Goal: Task Accomplishment & Management: Use online tool/utility

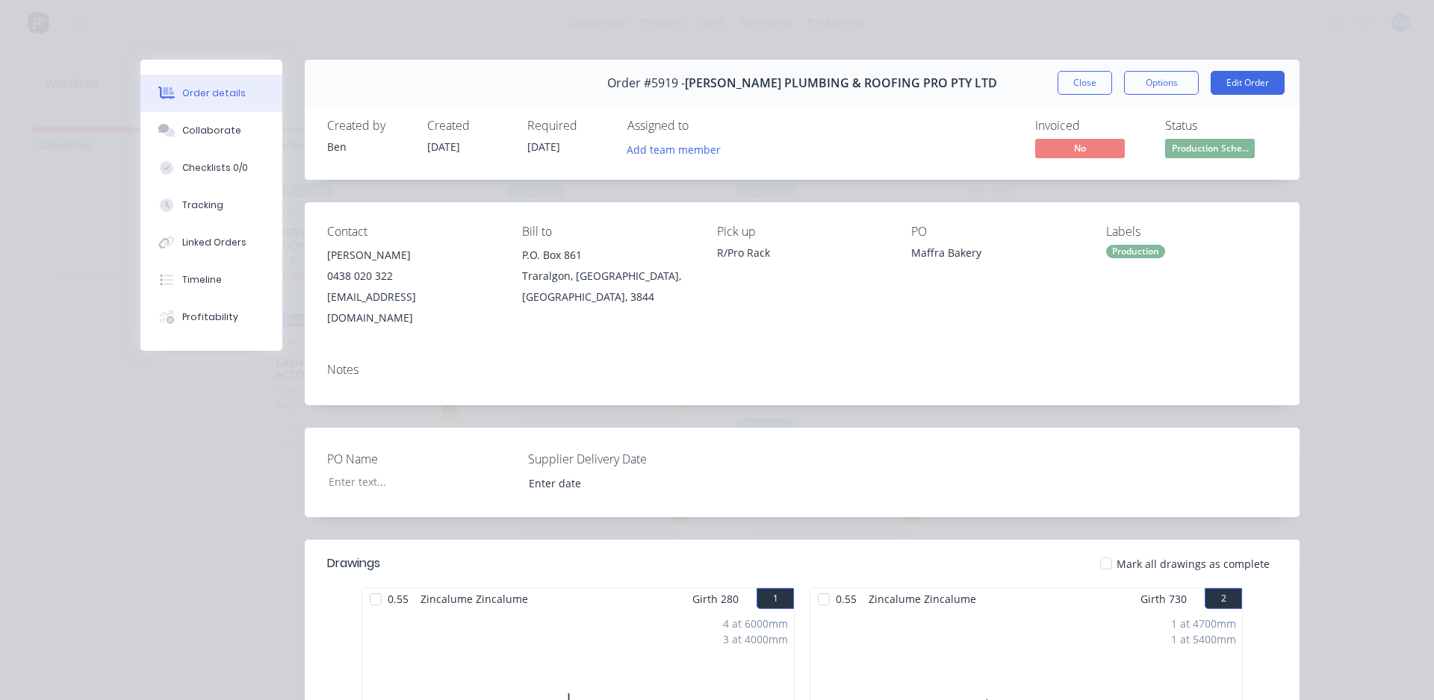
click at [372, 585] on div at bounding box center [376, 600] width 30 height 30
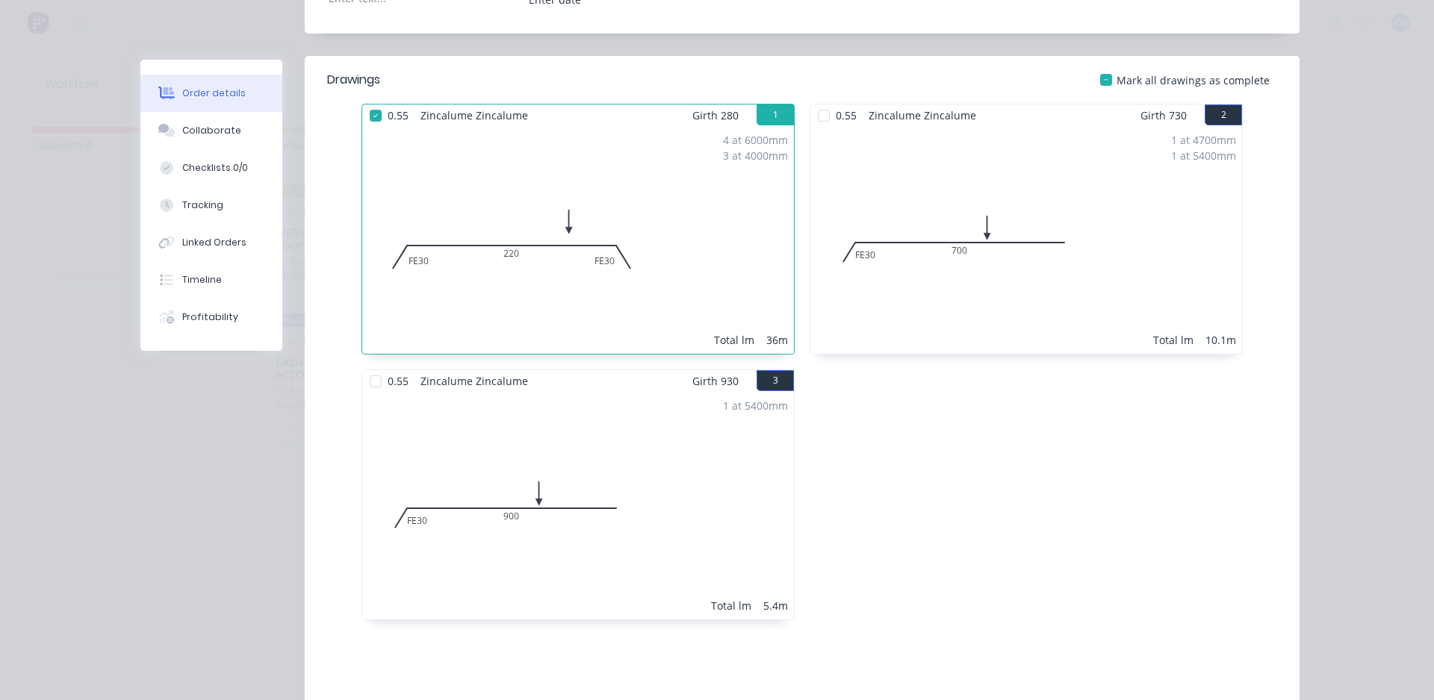
scroll to position [523, 0]
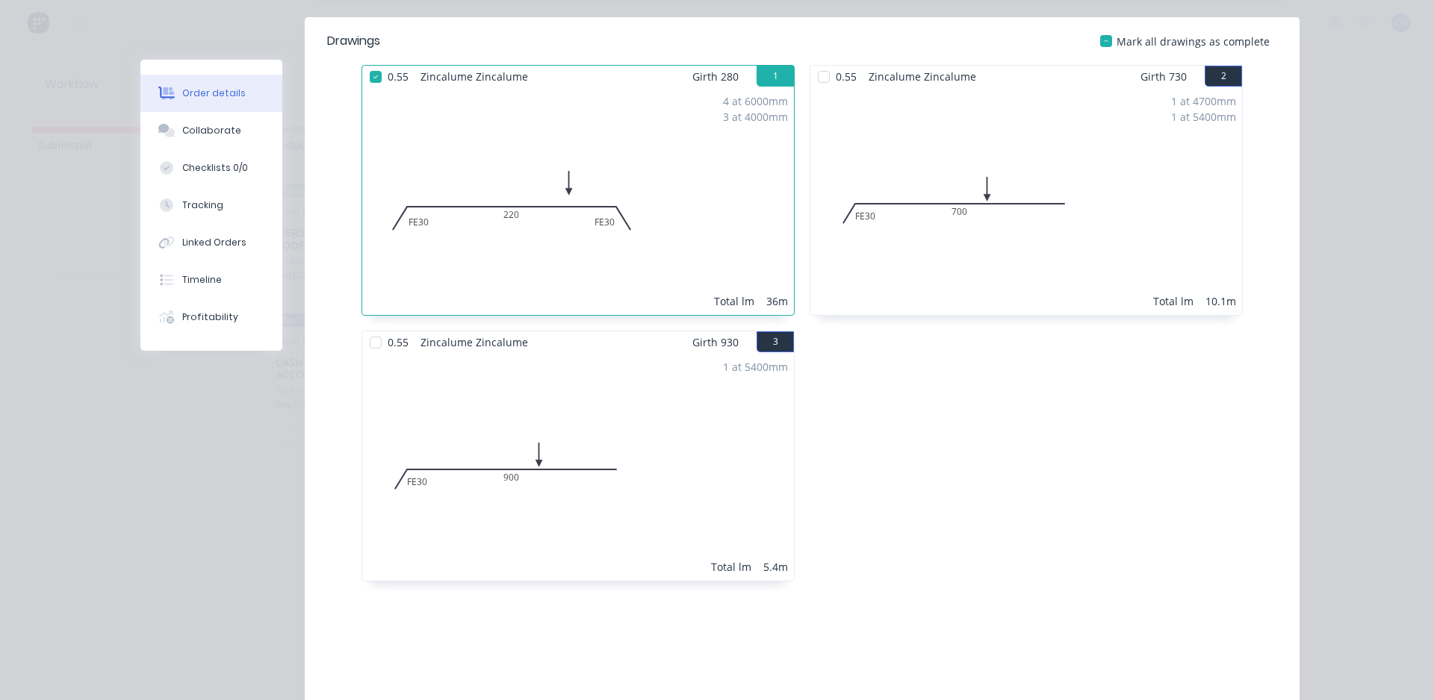
click at [813, 62] on div at bounding box center [824, 77] width 30 height 30
click at [372, 328] on div at bounding box center [376, 343] width 30 height 30
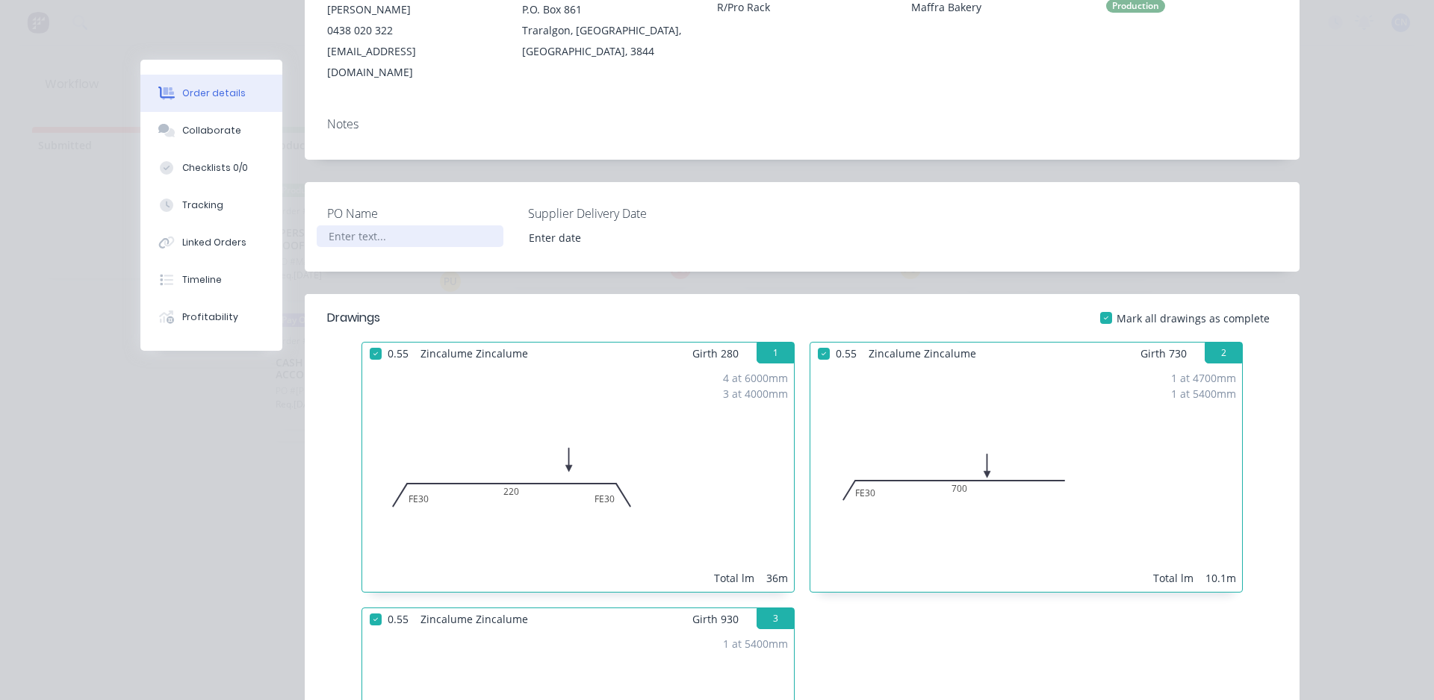
scroll to position [149, 0]
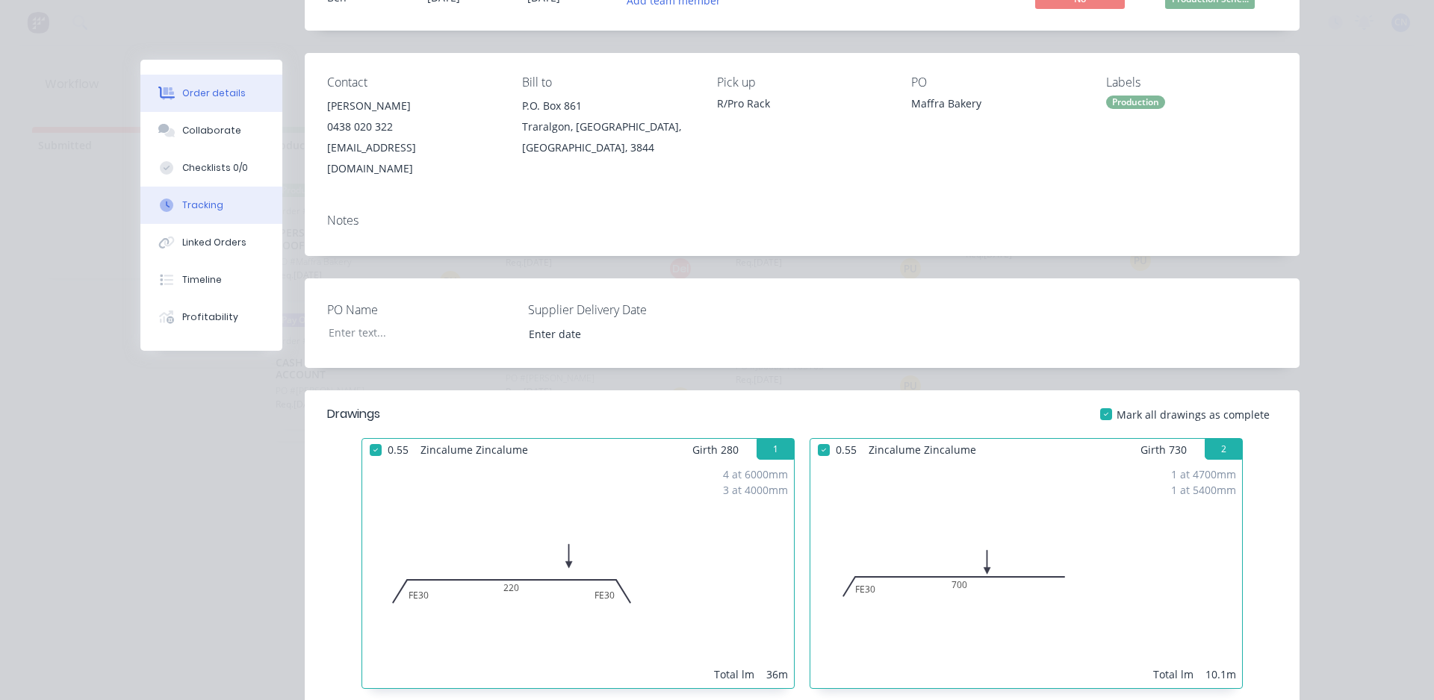
click at [190, 211] on div "Tracking" at bounding box center [202, 205] width 41 height 13
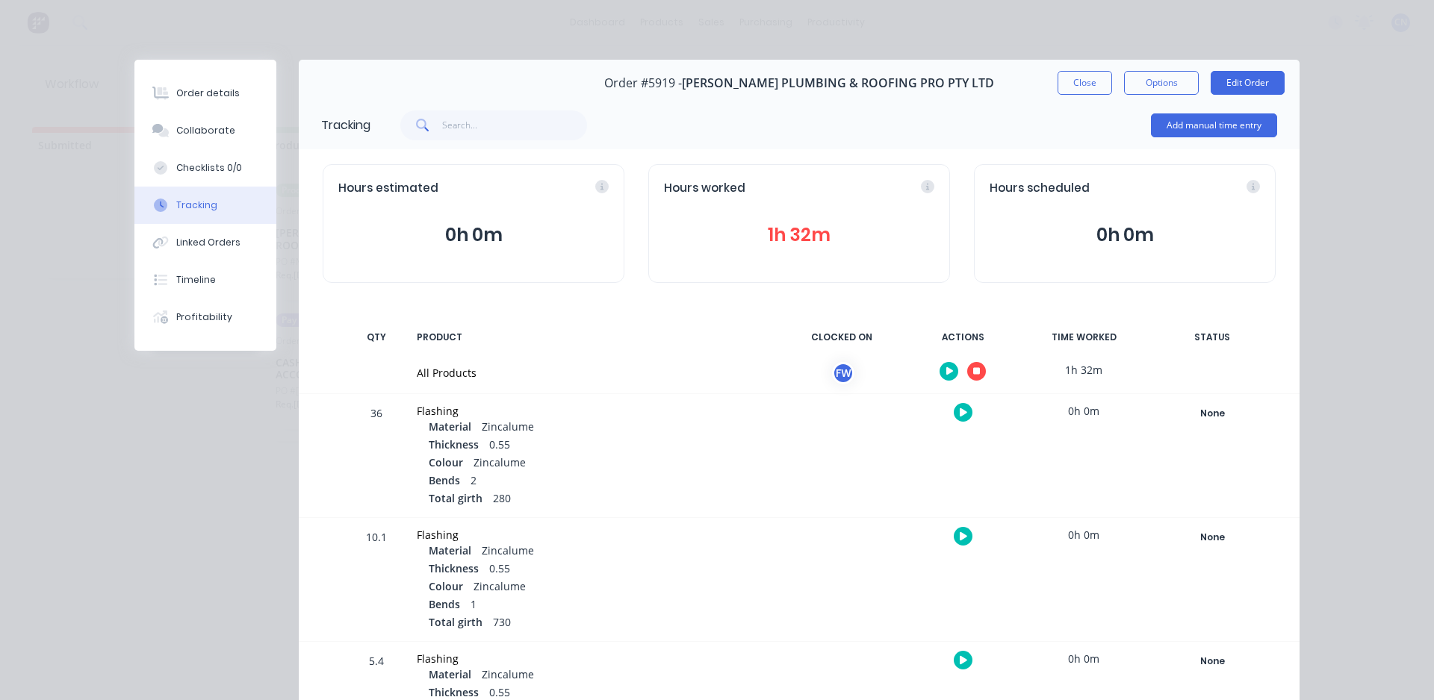
click at [976, 375] on button "button" at bounding box center [976, 371] width 19 height 19
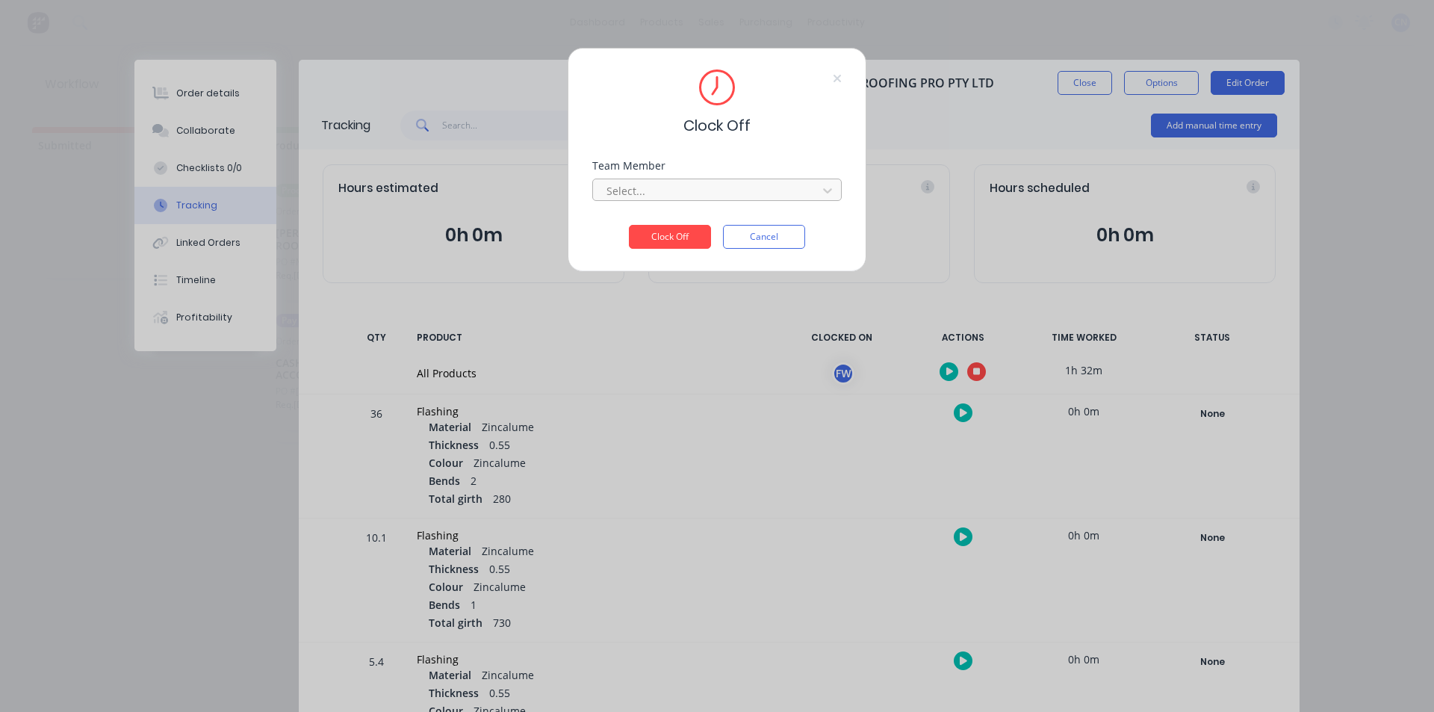
click at [670, 185] on div at bounding box center [707, 190] width 205 height 19
click at [620, 232] on div "Fabrication Workshop" at bounding box center [716, 224] width 249 height 28
click at [663, 237] on button "Clock Off" at bounding box center [670, 237] width 82 height 24
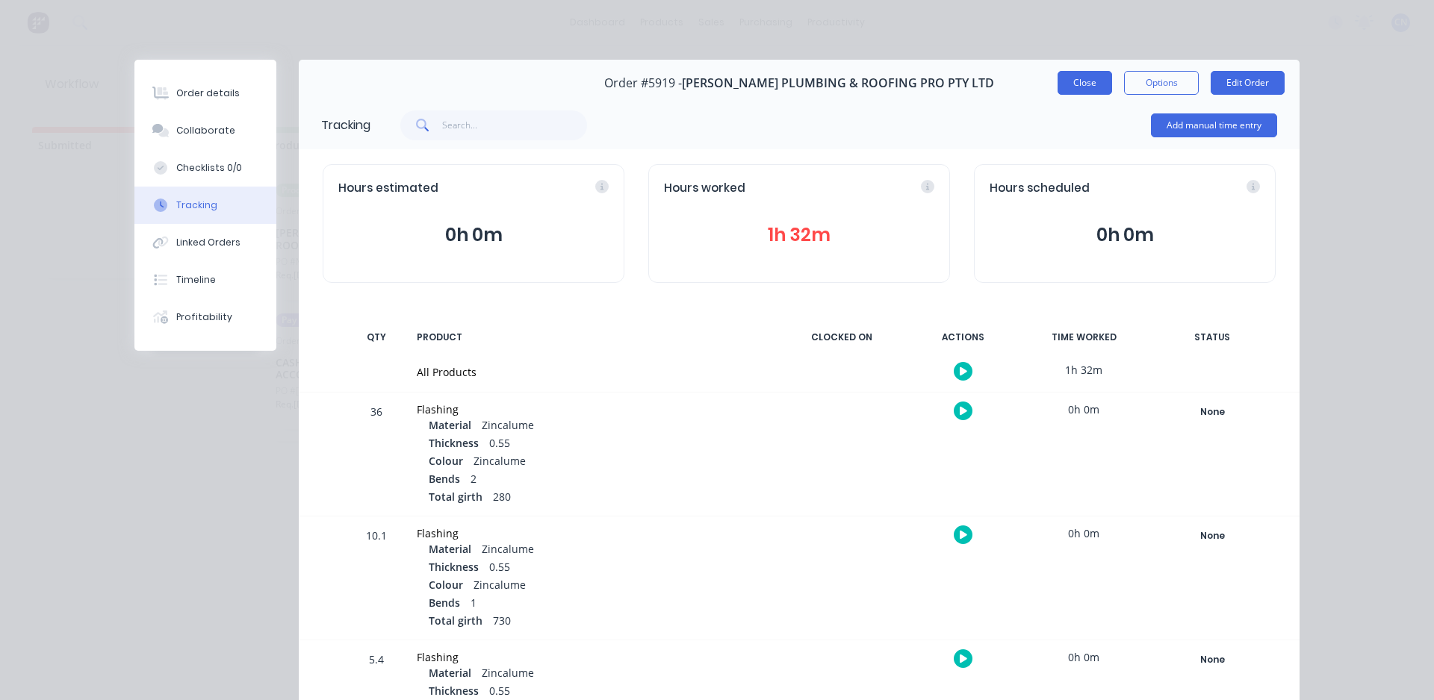
click at [1091, 90] on button "Close" at bounding box center [1084, 83] width 55 height 24
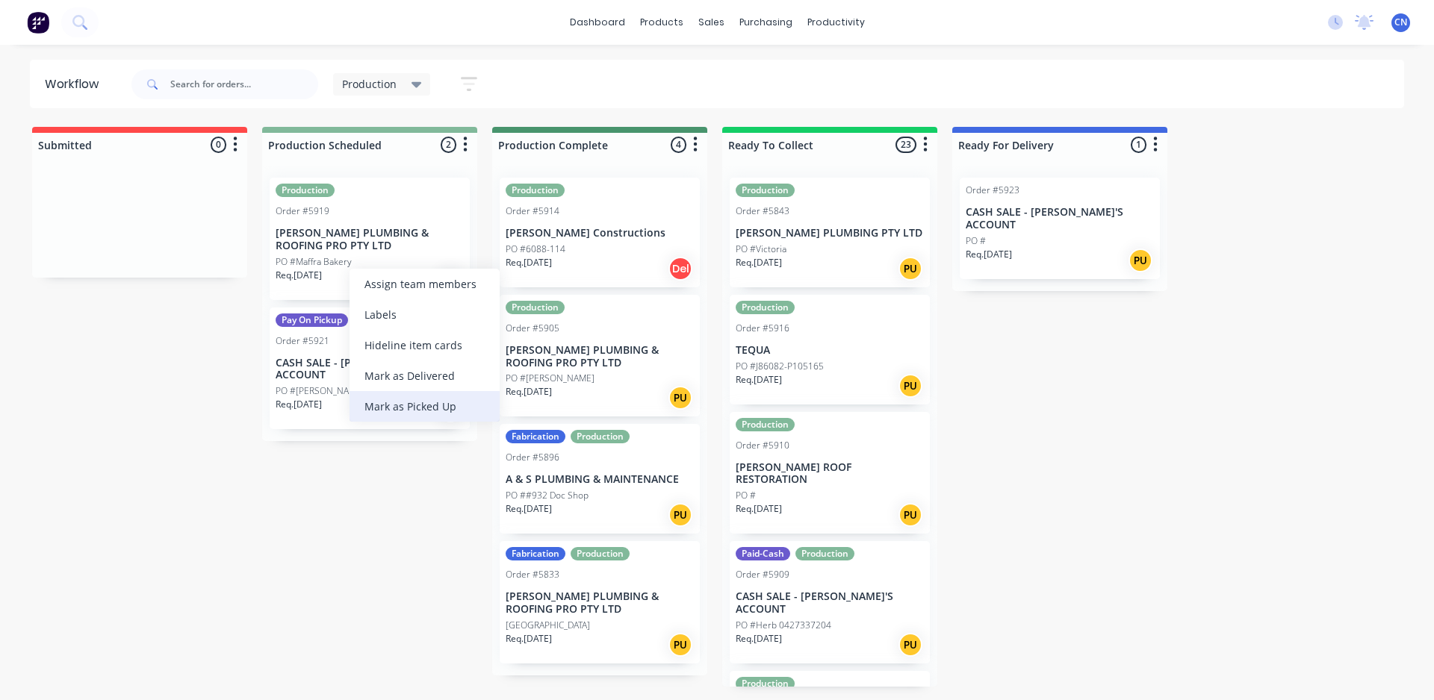
click at [425, 399] on div "Mark as Picked Up" at bounding box center [424, 406] width 150 height 31
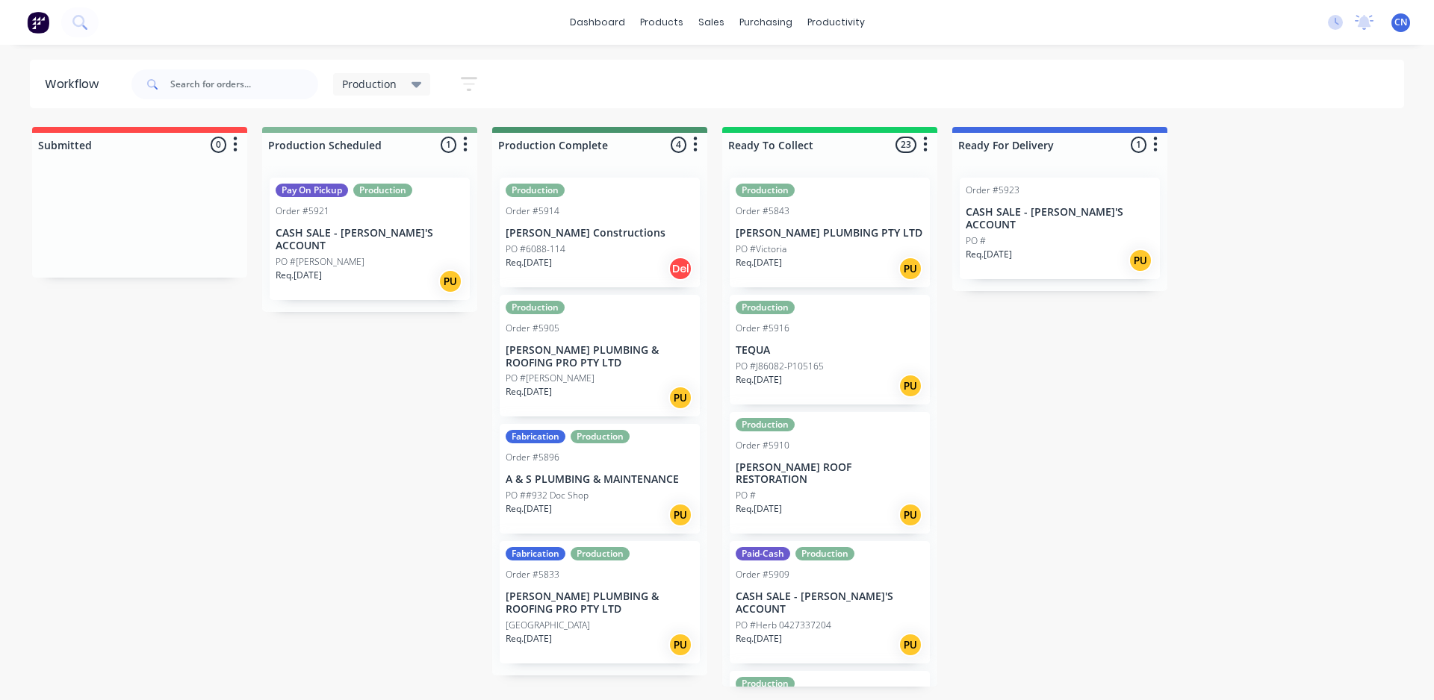
click at [337, 269] on div "Req. [DATE] PU" at bounding box center [370, 281] width 188 height 25
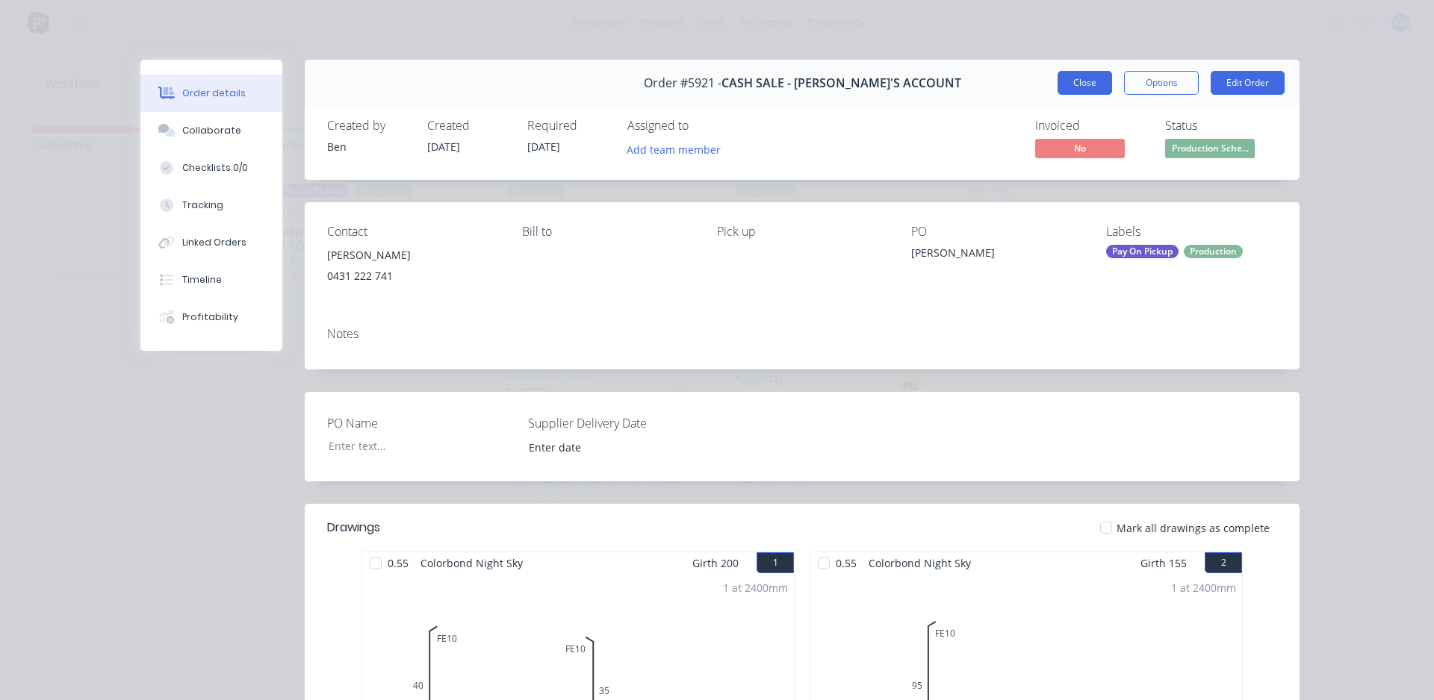
click at [1080, 84] on button "Close" at bounding box center [1084, 83] width 55 height 24
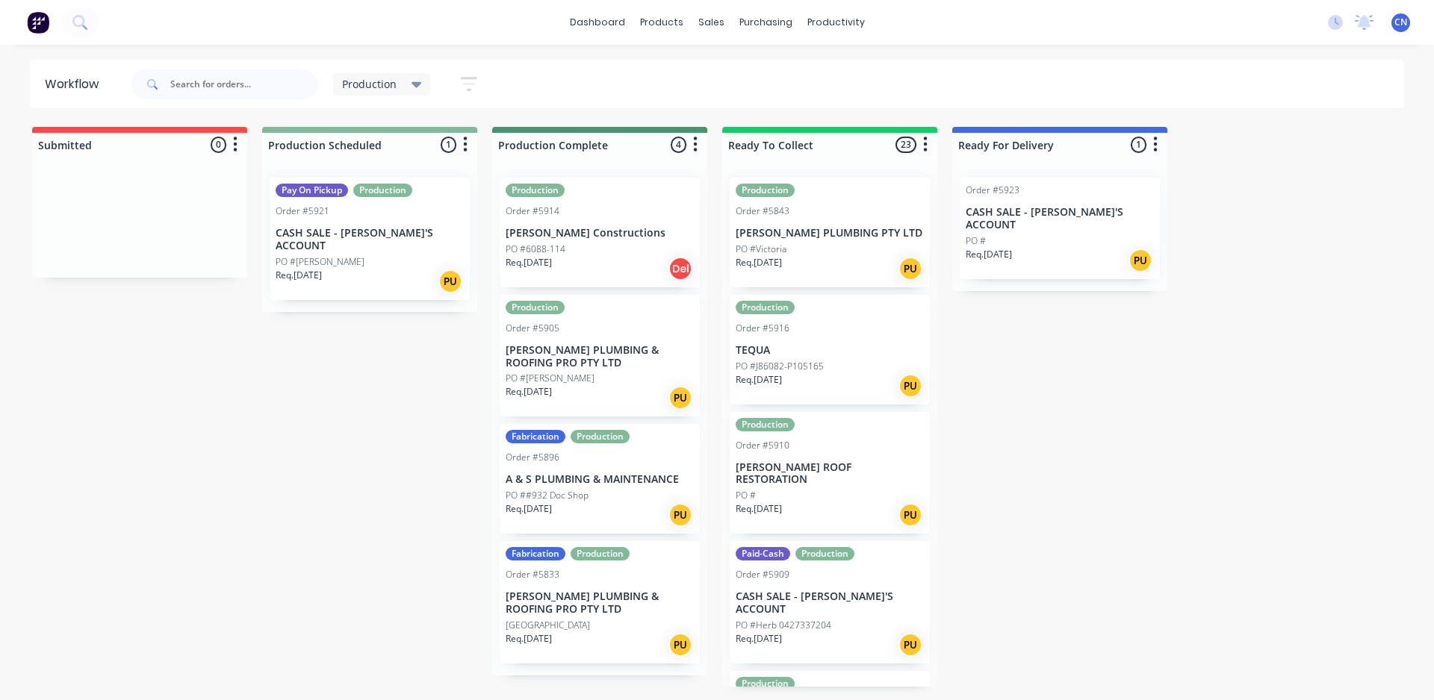
click at [350, 255] on div "PO #[PERSON_NAME]" at bounding box center [370, 261] width 188 height 13
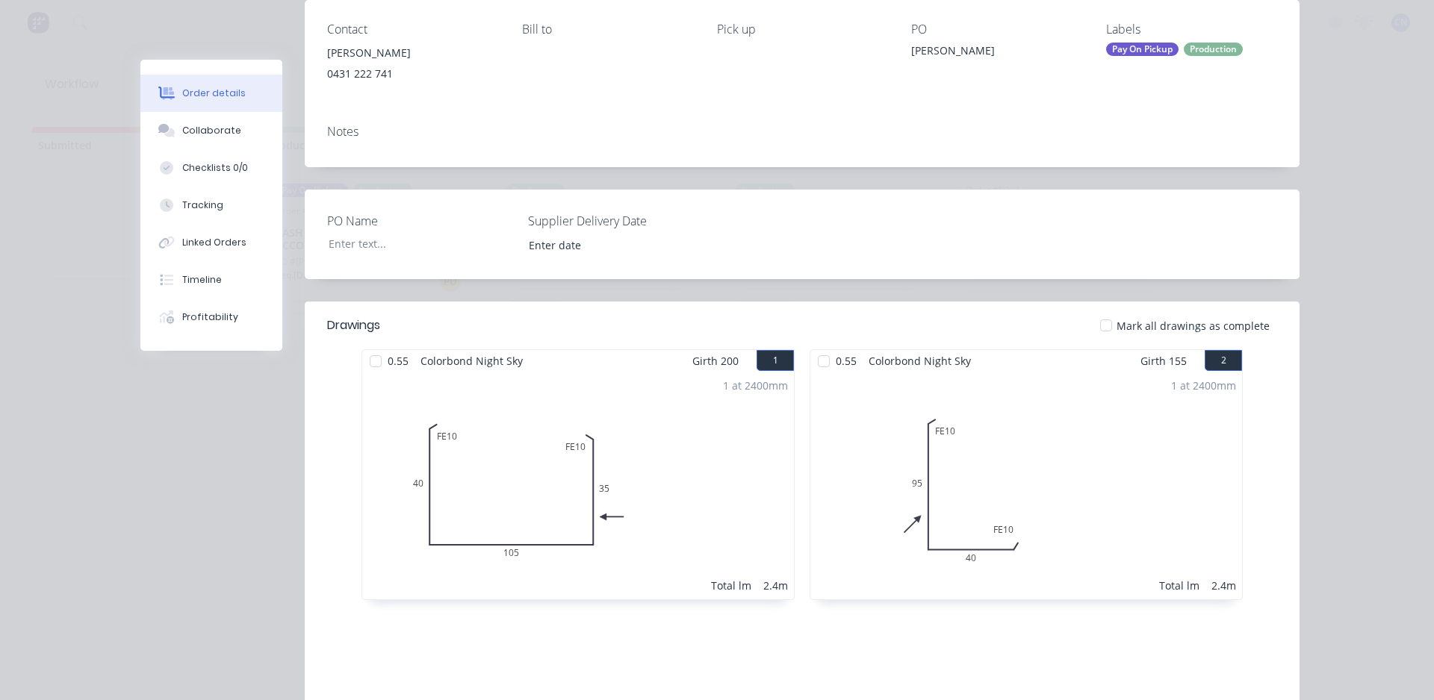
scroll to position [57, 0]
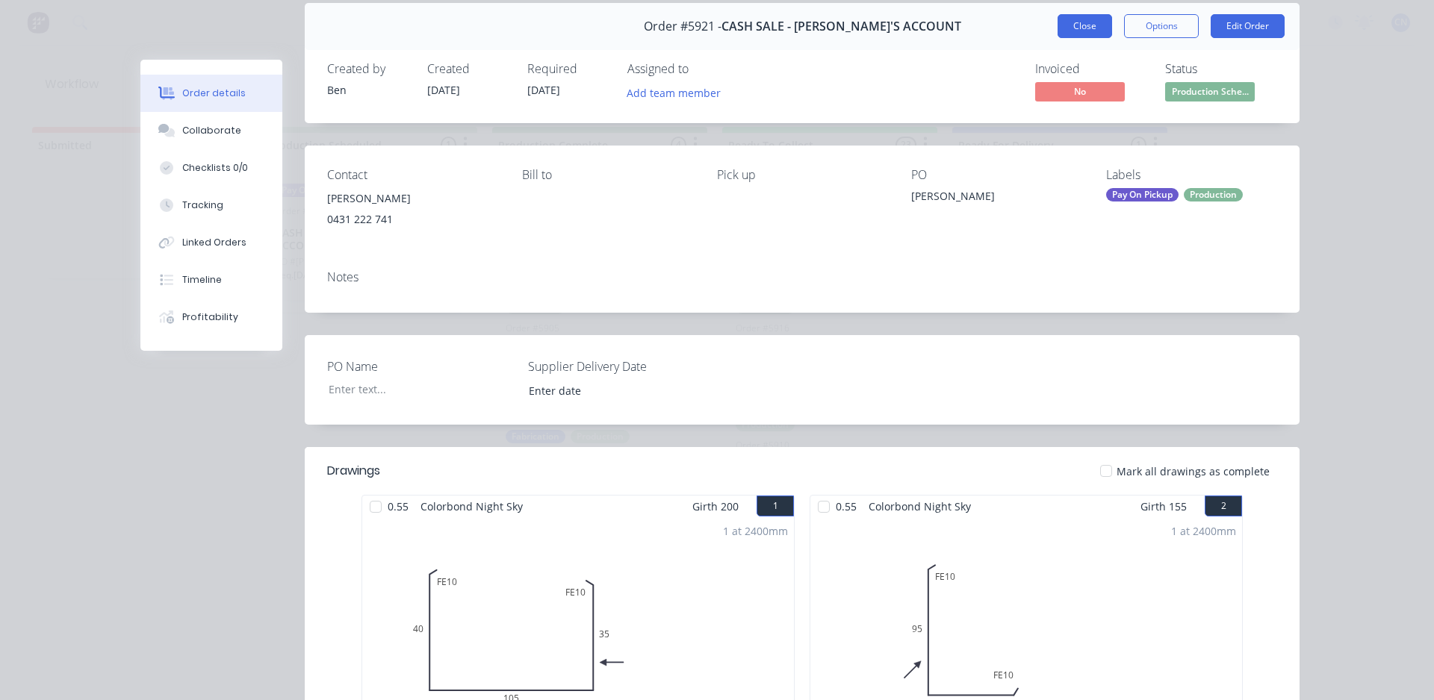
click at [1077, 23] on button "Close" at bounding box center [1084, 26] width 55 height 24
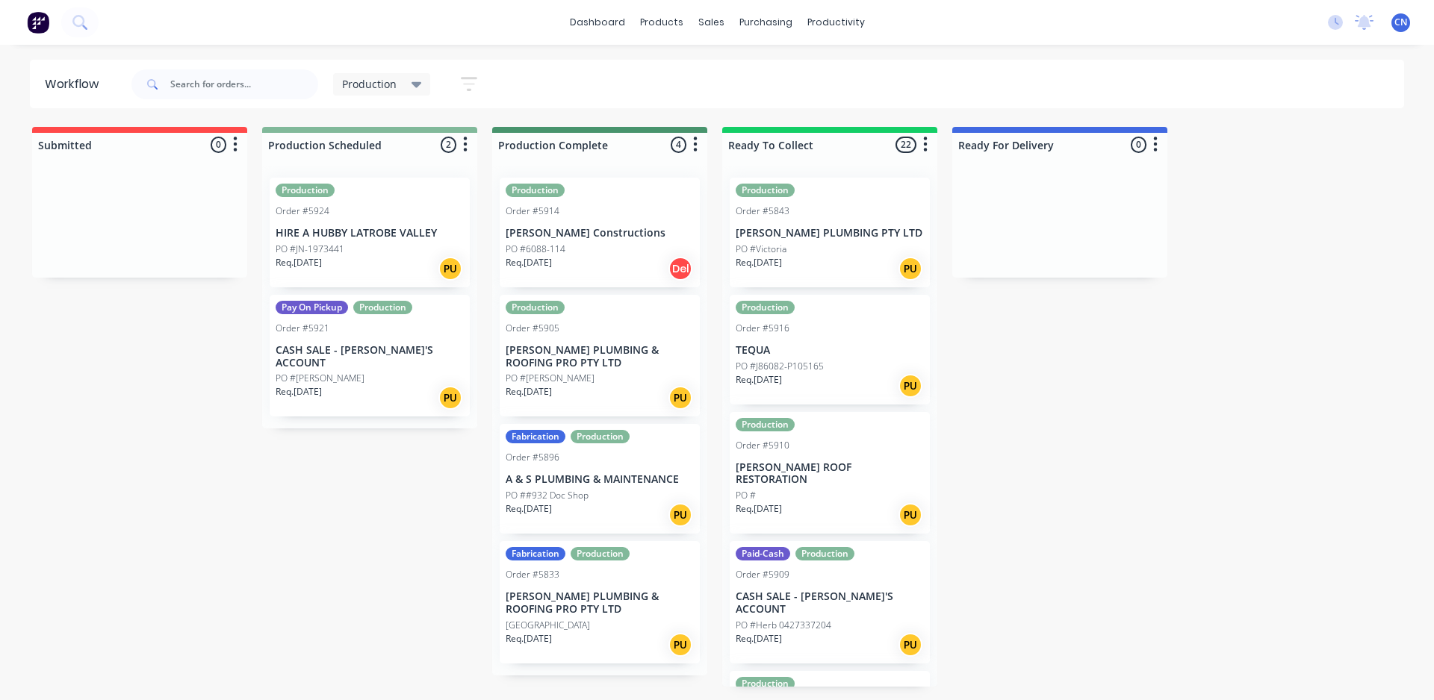
click at [328, 227] on p "HIRE A HUBBY LATROBE VALLEY" at bounding box center [370, 233] width 188 height 13
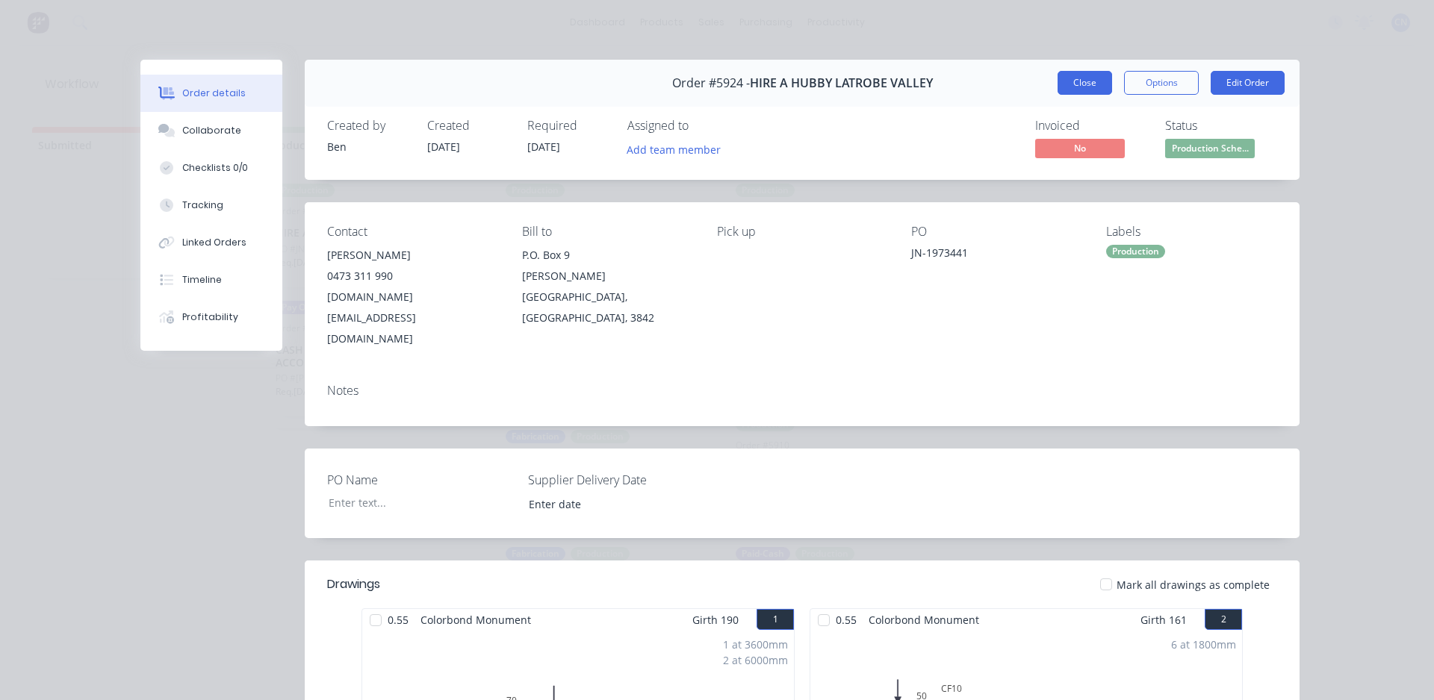
click at [1057, 85] on button "Close" at bounding box center [1084, 83] width 55 height 24
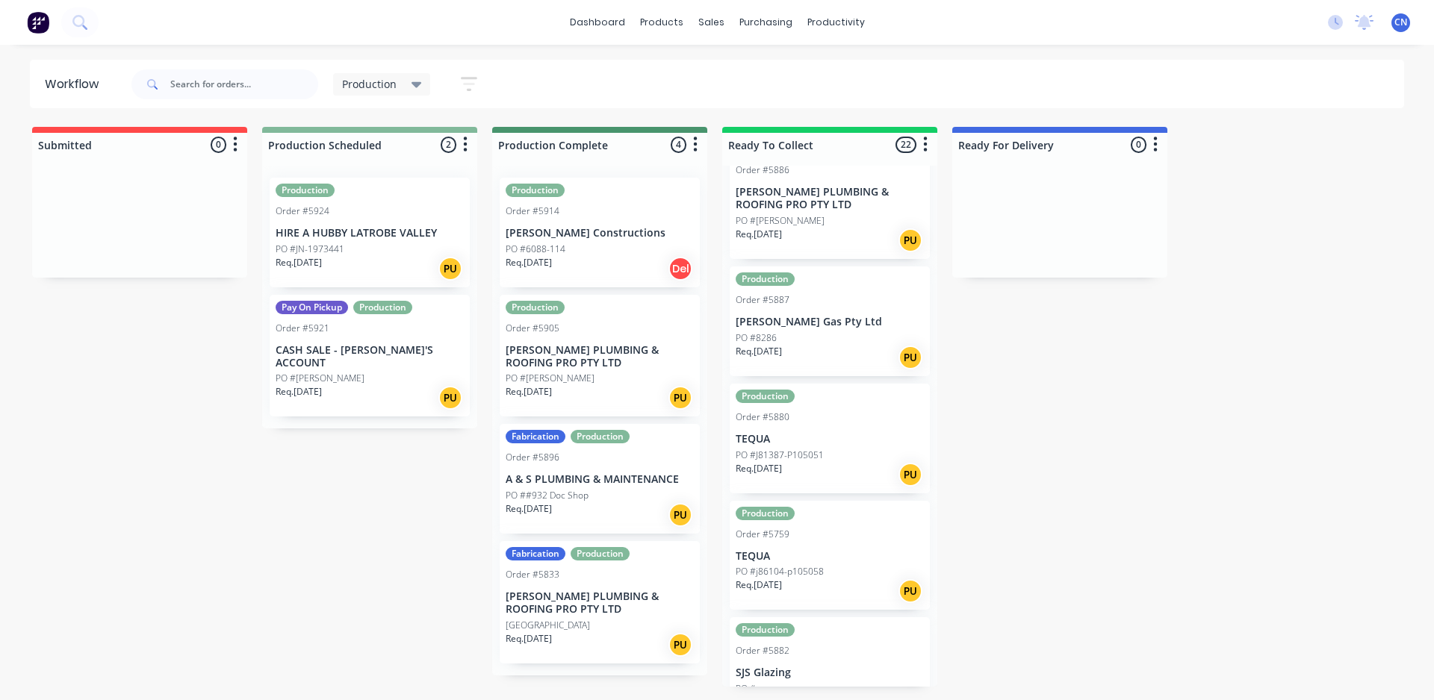
scroll to position [747, 0]
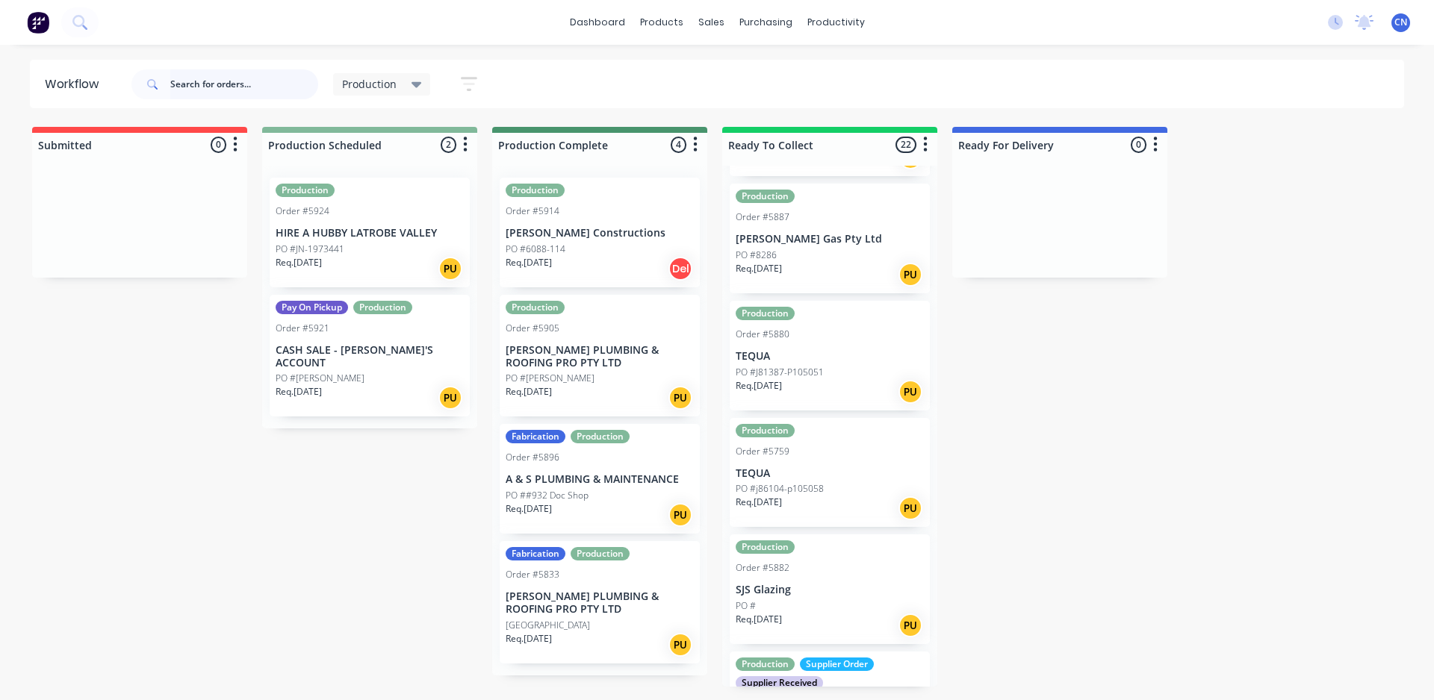
click at [209, 96] on input "text" at bounding box center [244, 84] width 148 height 30
type input "5922"
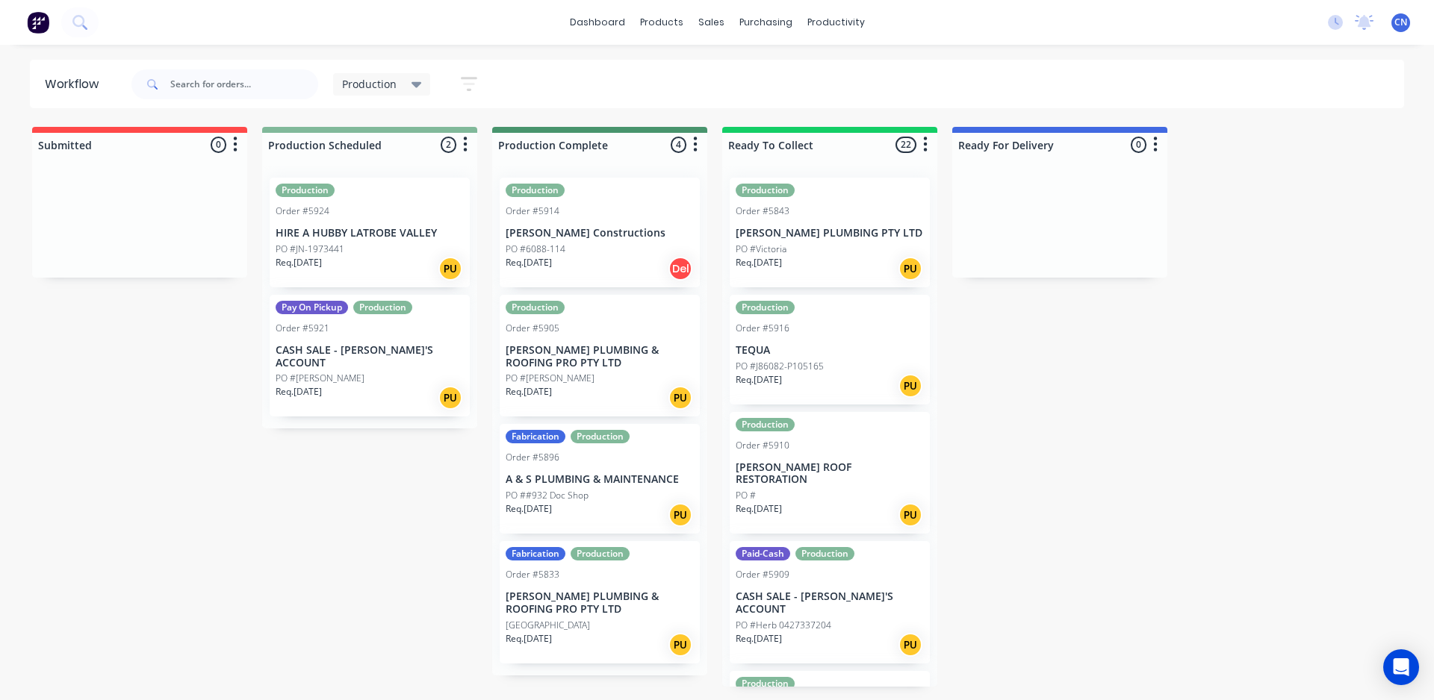
click at [368, 385] on div "Req. [DATE] PU" at bounding box center [370, 397] width 188 height 25
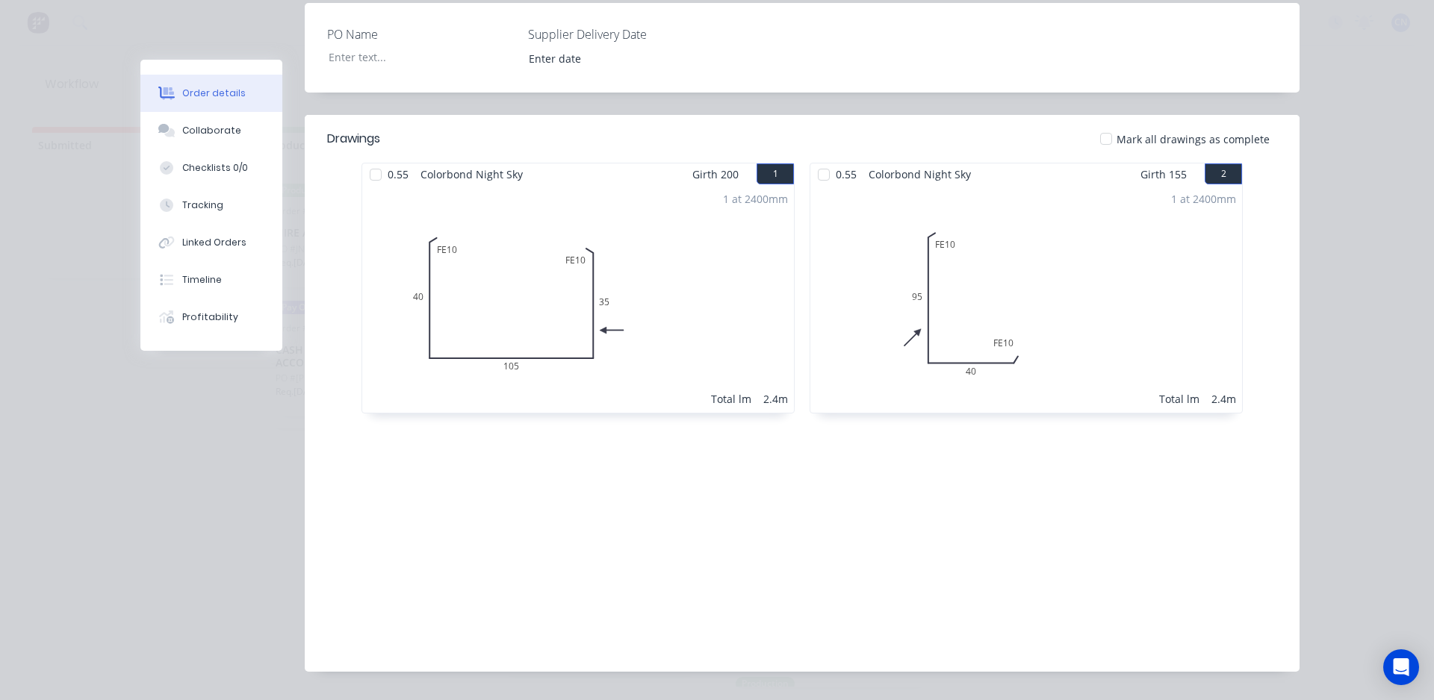
scroll to position [355, 0]
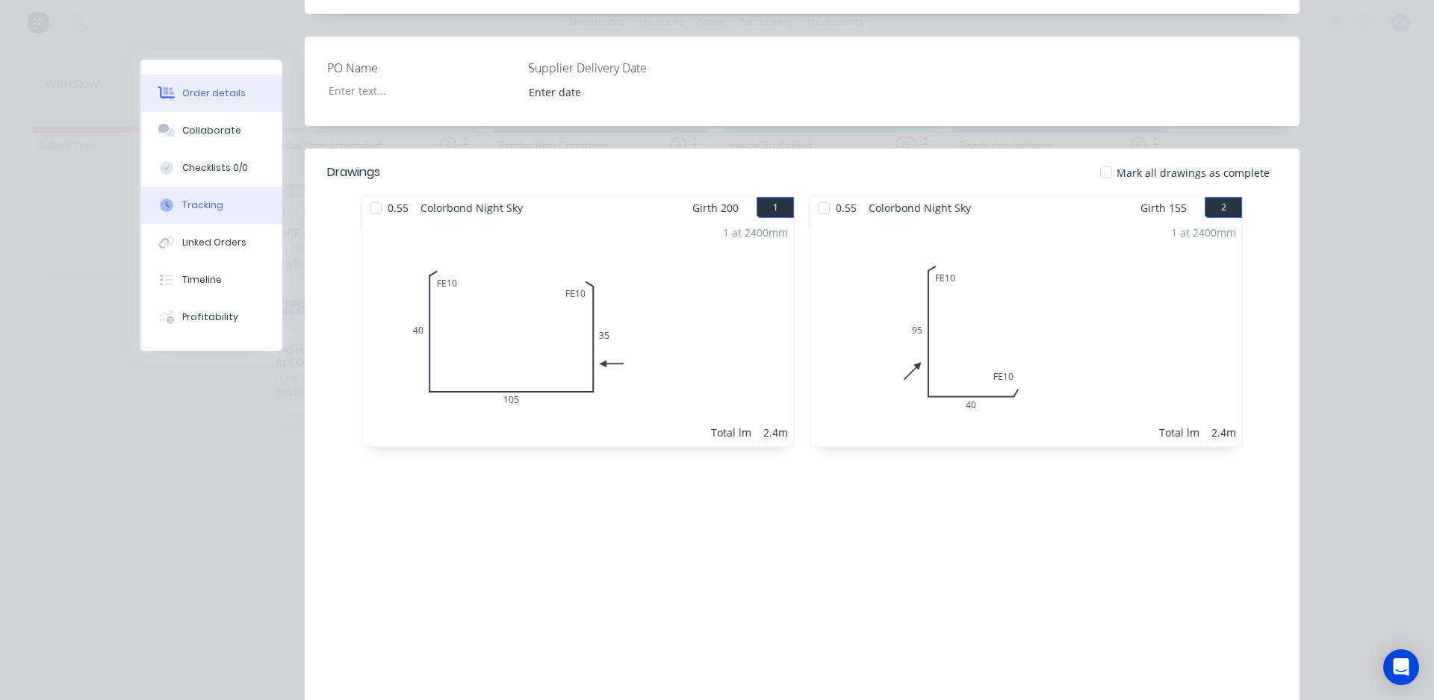
click at [213, 200] on div "Tracking" at bounding box center [202, 205] width 41 height 13
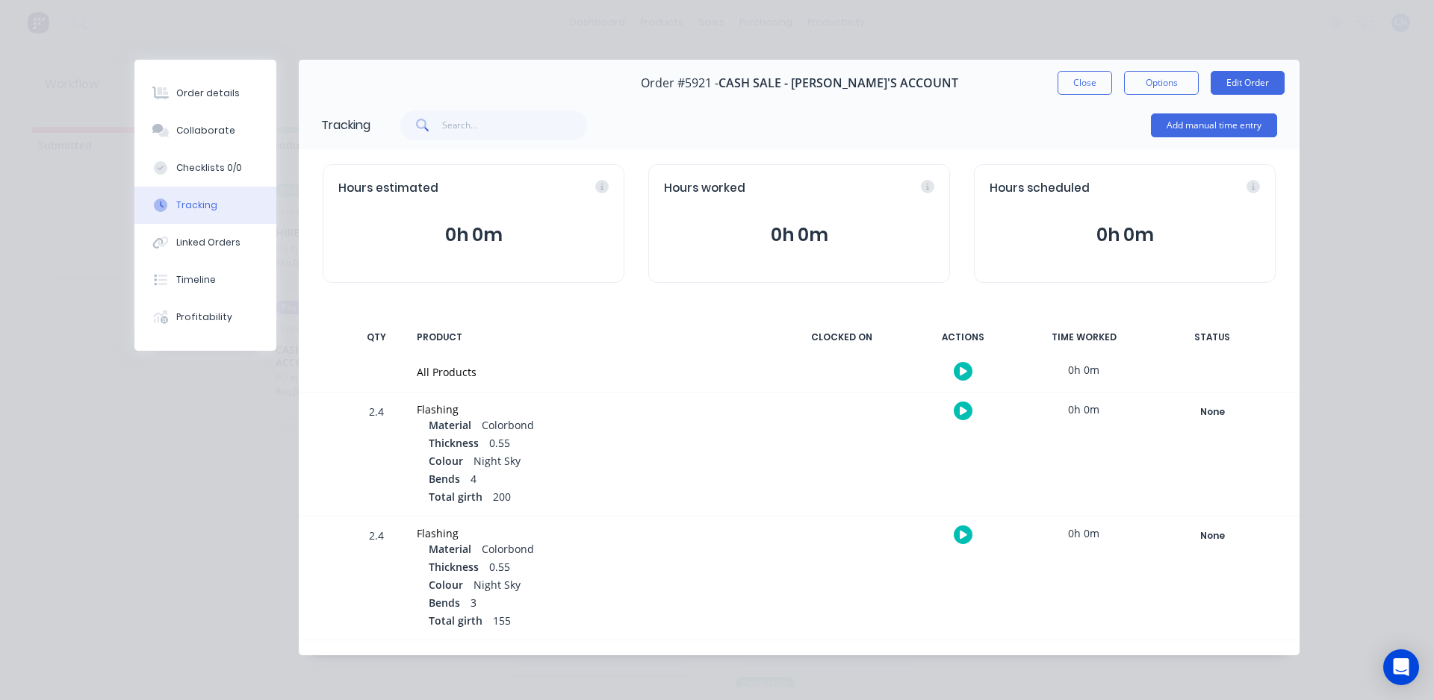
click at [959, 362] on button "button" at bounding box center [962, 371] width 19 height 19
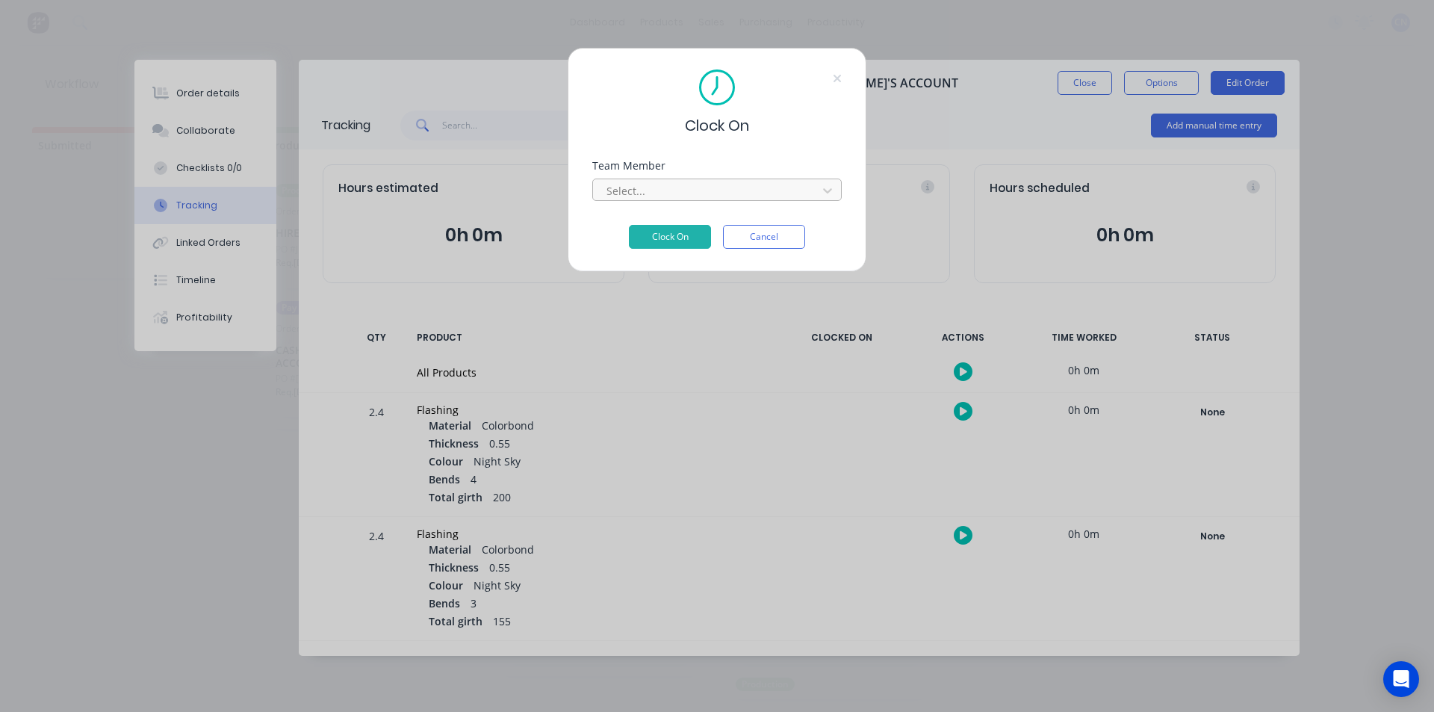
click at [806, 199] on div at bounding box center [707, 190] width 205 height 19
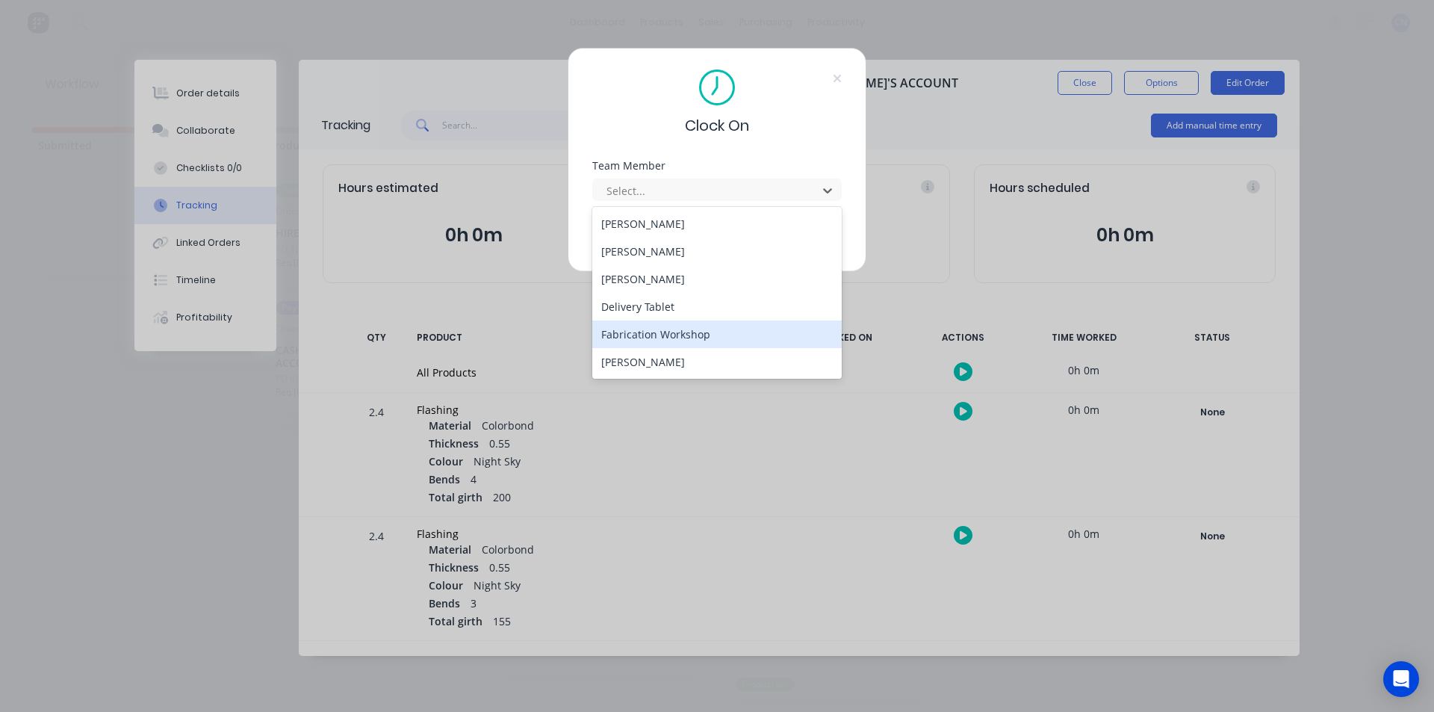
click at [736, 335] on div "Fabrication Workshop" at bounding box center [716, 334] width 249 height 28
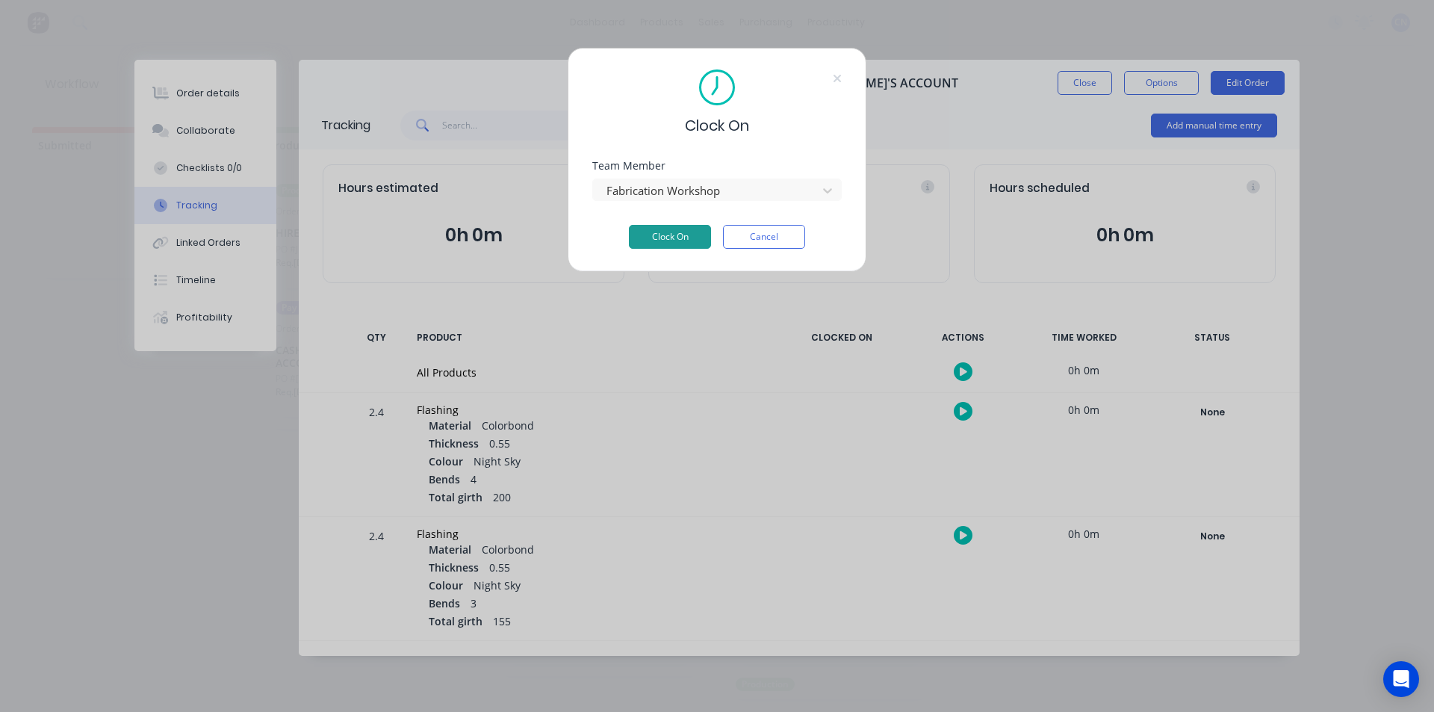
click at [691, 232] on button "Clock On" at bounding box center [670, 237] width 82 height 24
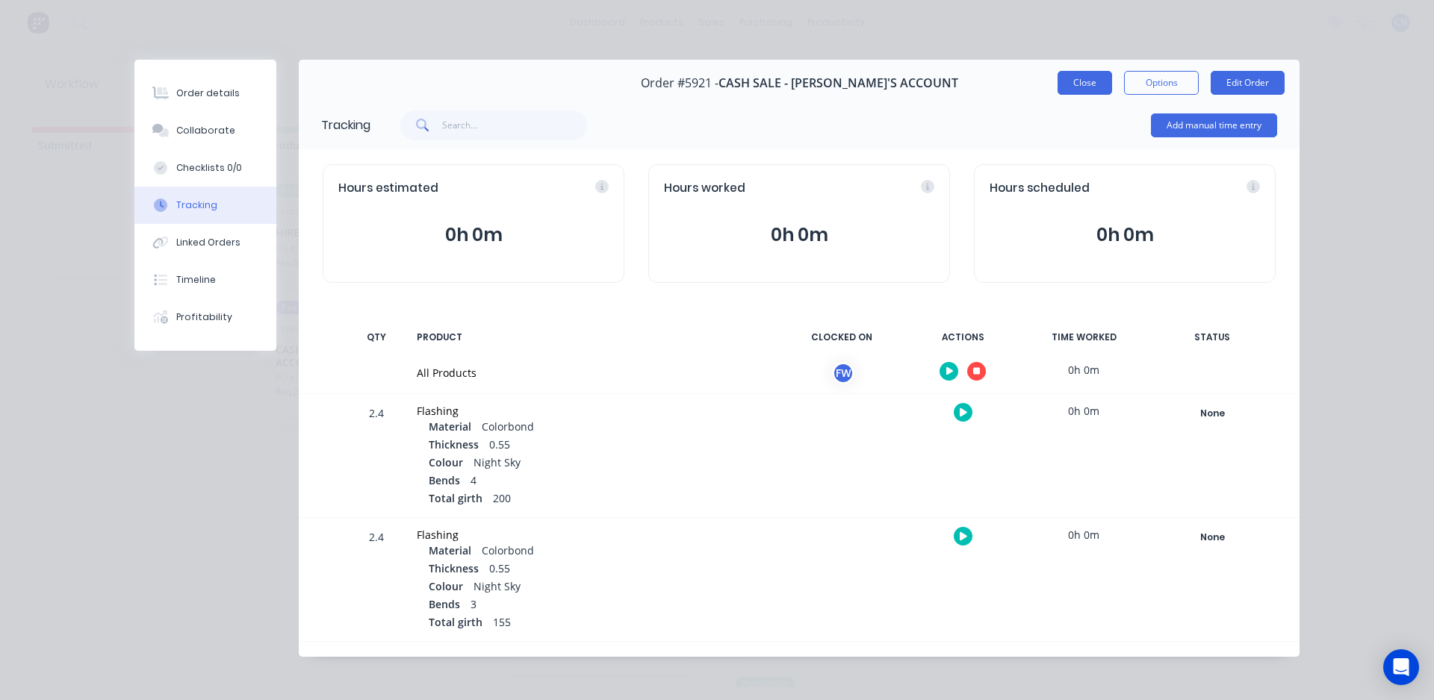
click at [1064, 87] on button "Close" at bounding box center [1084, 83] width 55 height 24
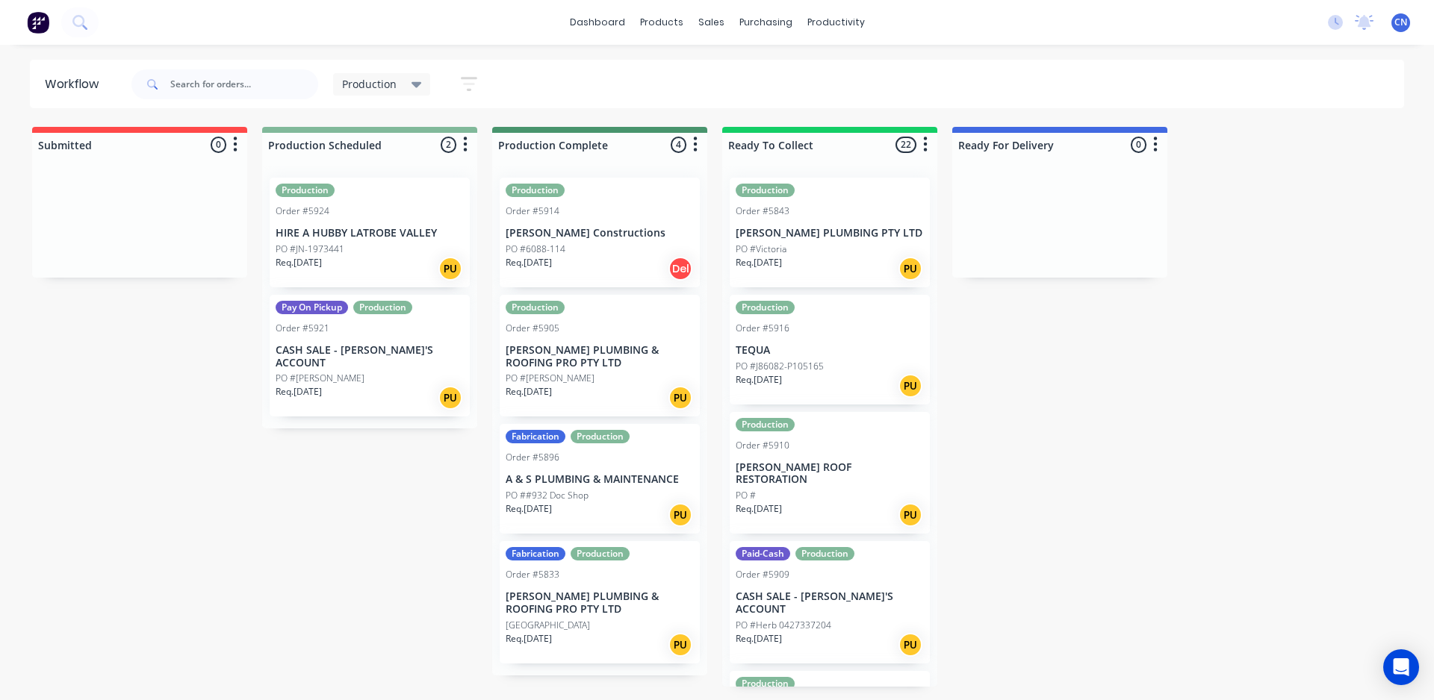
click at [352, 372] on div "PO #[PERSON_NAME]" at bounding box center [370, 378] width 188 height 13
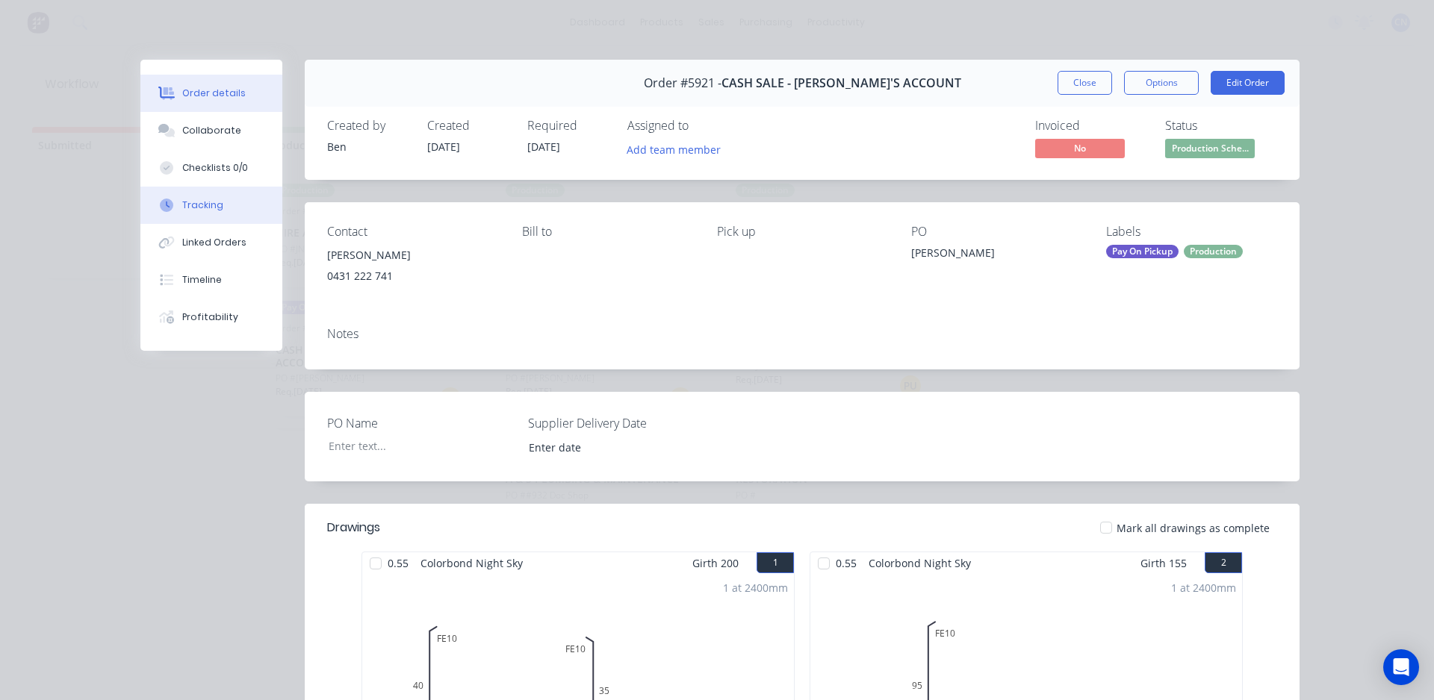
click at [211, 197] on button "Tracking" at bounding box center [211, 205] width 142 height 37
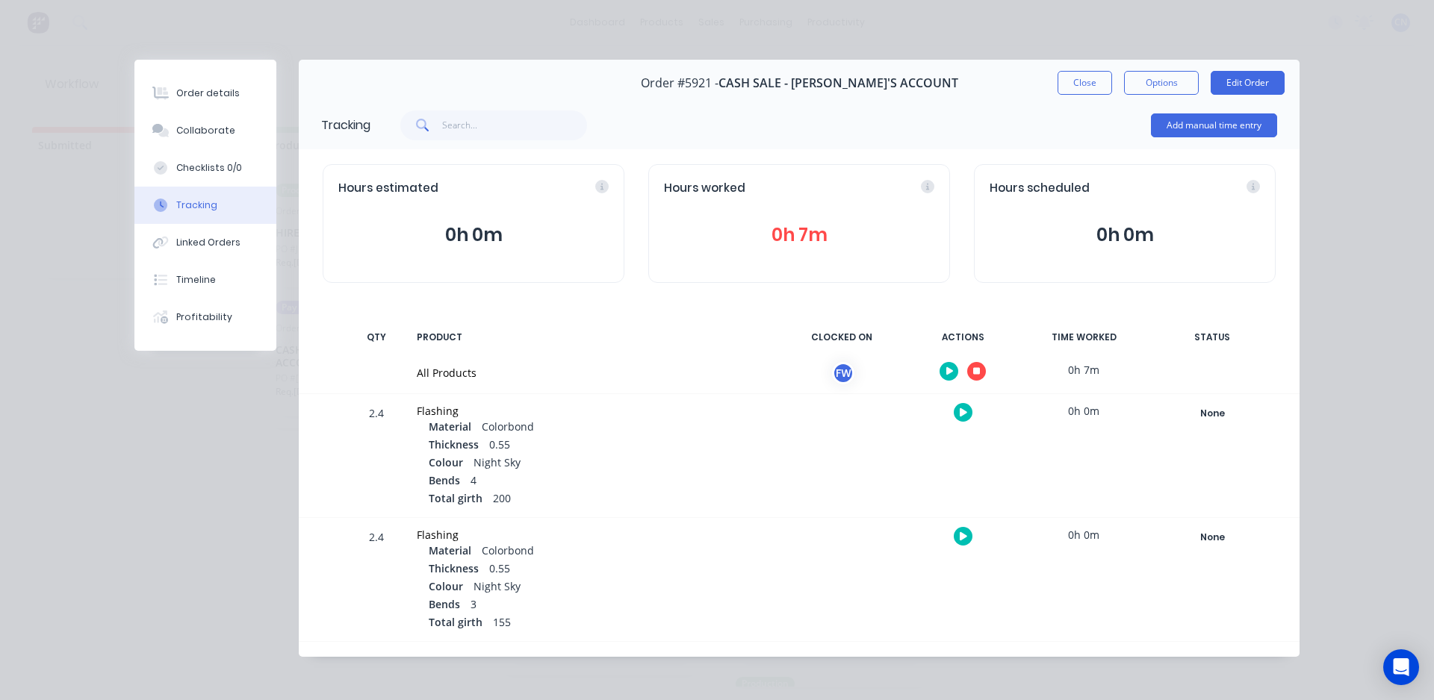
click at [973, 374] on icon "button" at bounding box center [976, 371] width 7 height 7
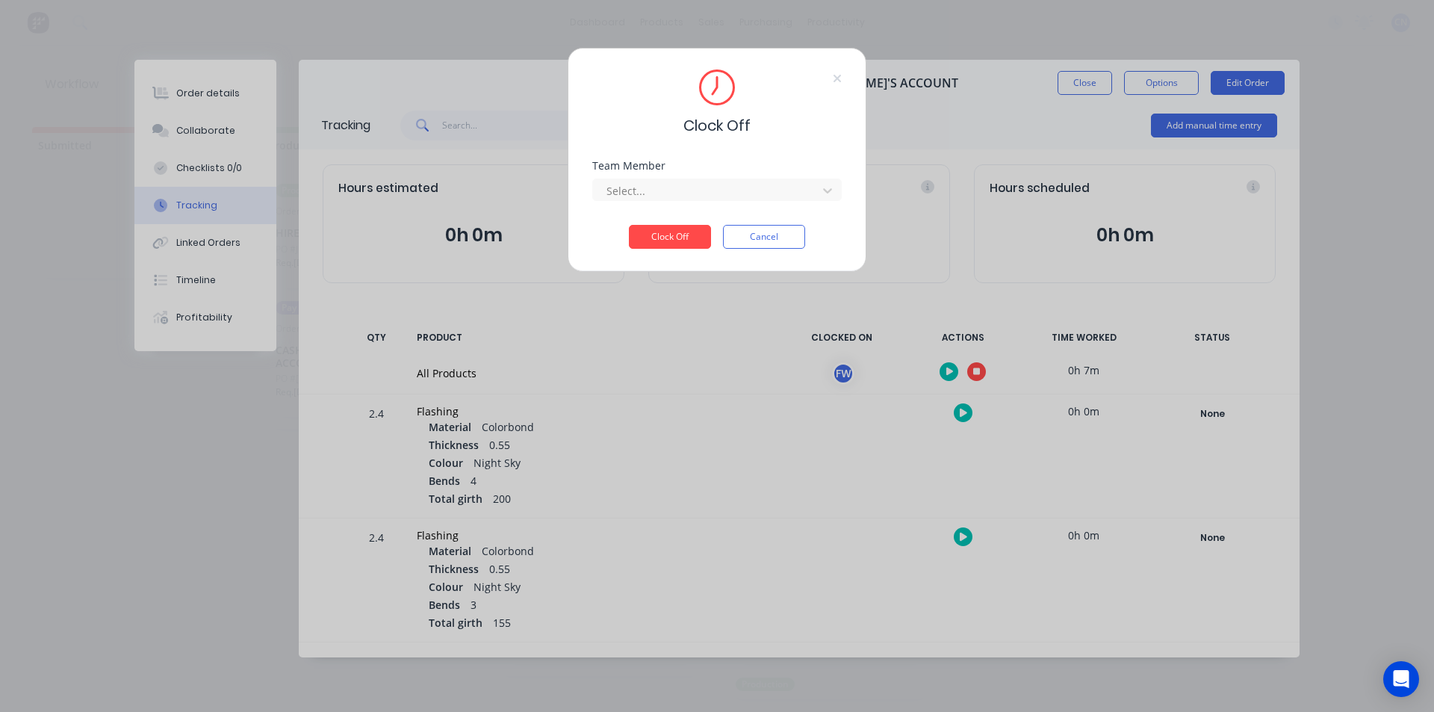
drag, startPoint x: 667, startPoint y: 189, endPoint x: 657, endPoint y: 202, distance: 16.6
click at [666, 190] on div at bounding box center [707, 190] width 205 height 19
click at [641, 227] on div "Fabrication Workshop" at bounding box center [716, 224] width 249 height 28
click at [662, 238] on button "Clock Off" at bounding box center [670, 237] width 82 height 24
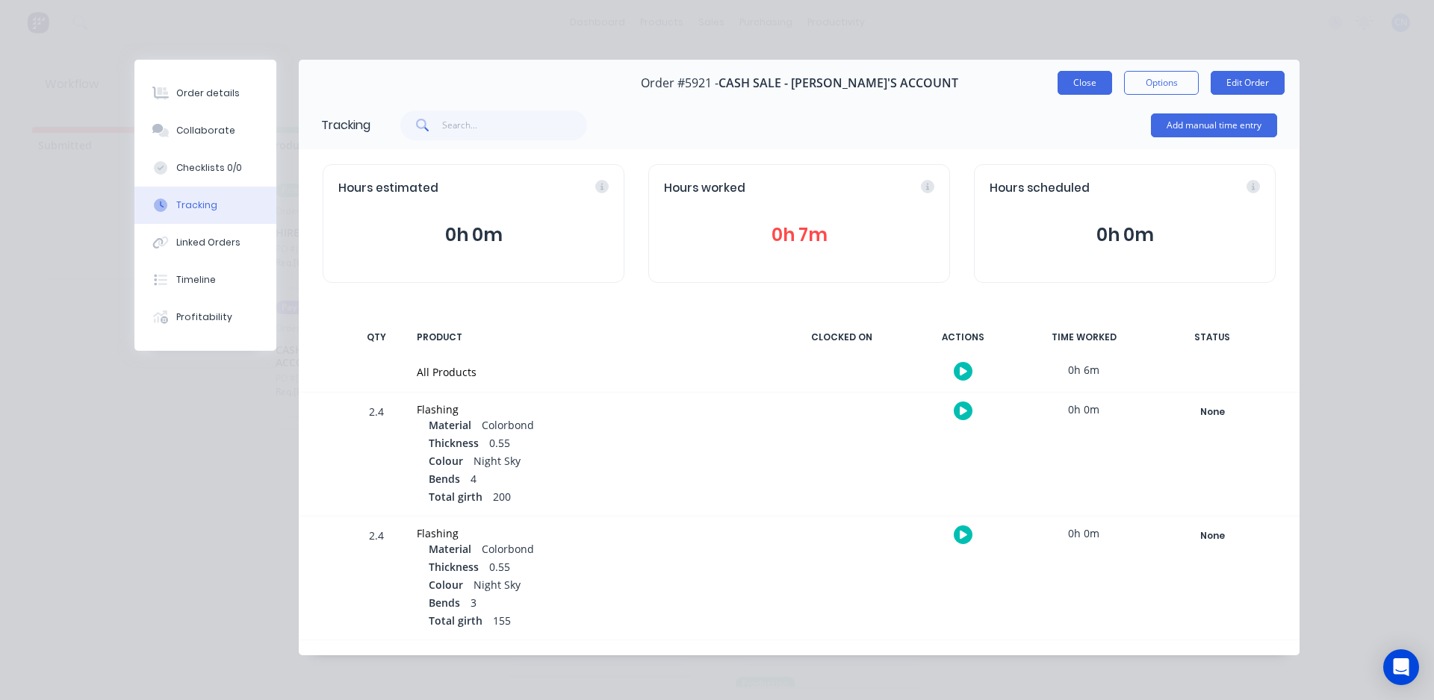
click at [1084, 90] on button "Close" at bounding box center [1084, 83] width 55 height 24
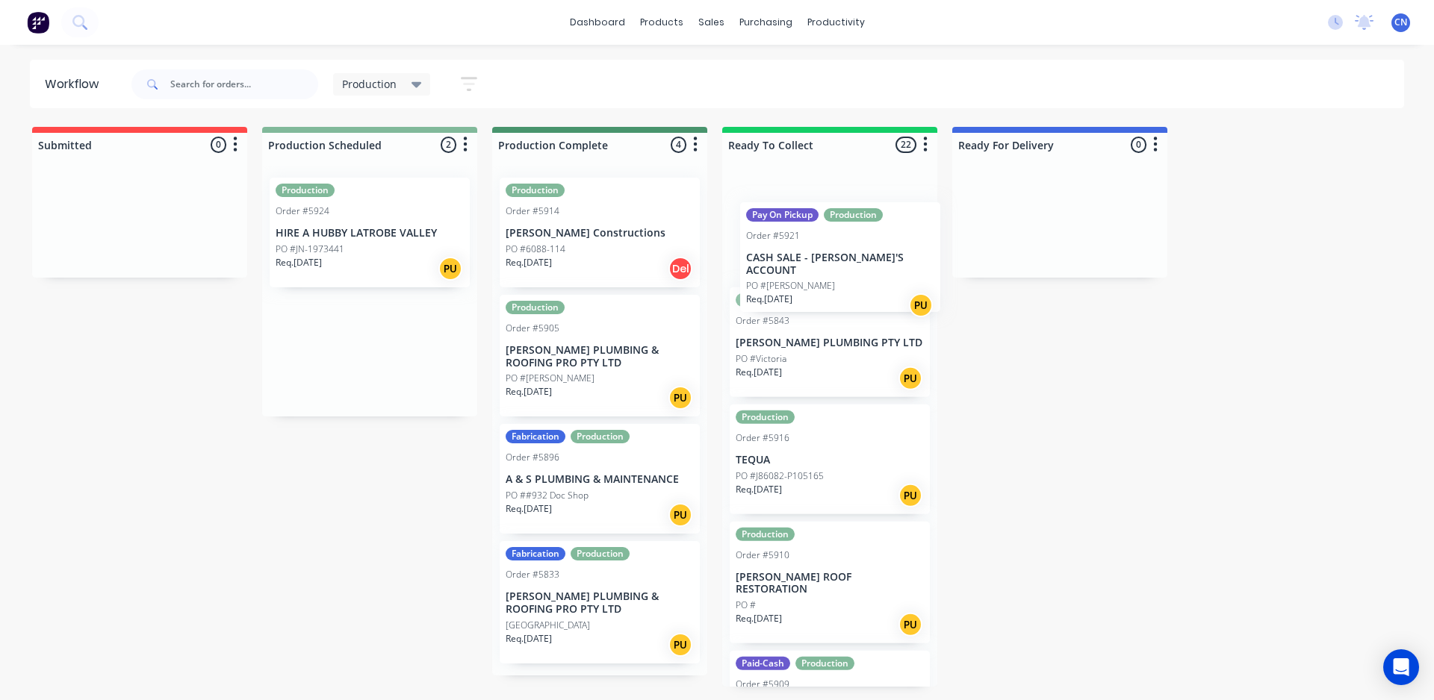
drag, startPoint x: 458, startPoint y: 356, endPoint x: 865, endPoint y: 260, distance: 418.9
click at [867, 262] on div "Submitted 0 Summaries Total order value Invoiced to date To be invoiced Product…" at bounding box center [1126, 407] width 2274 height 560
